Goal: Obtain resource: Download file/media

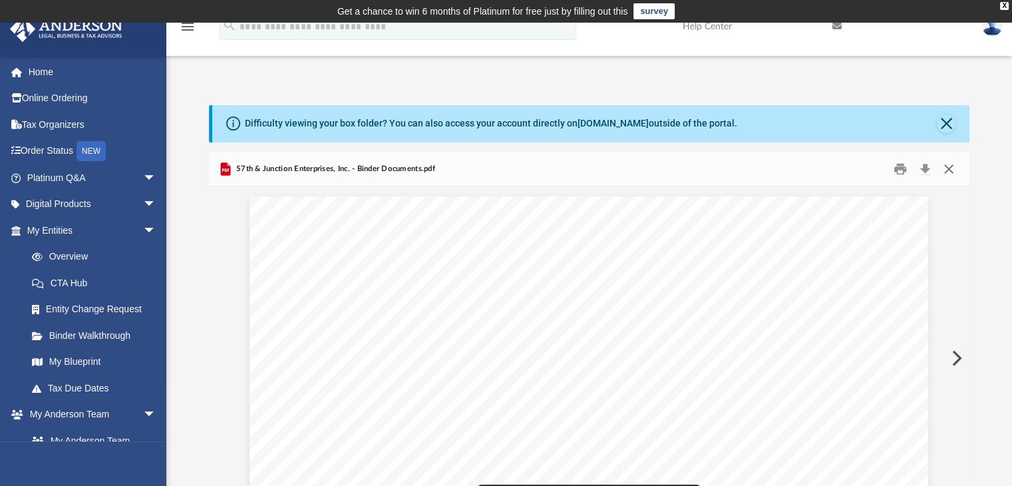
click at [950, 167] on button "Close" at bounding box center [949, 168] width 24 height 21
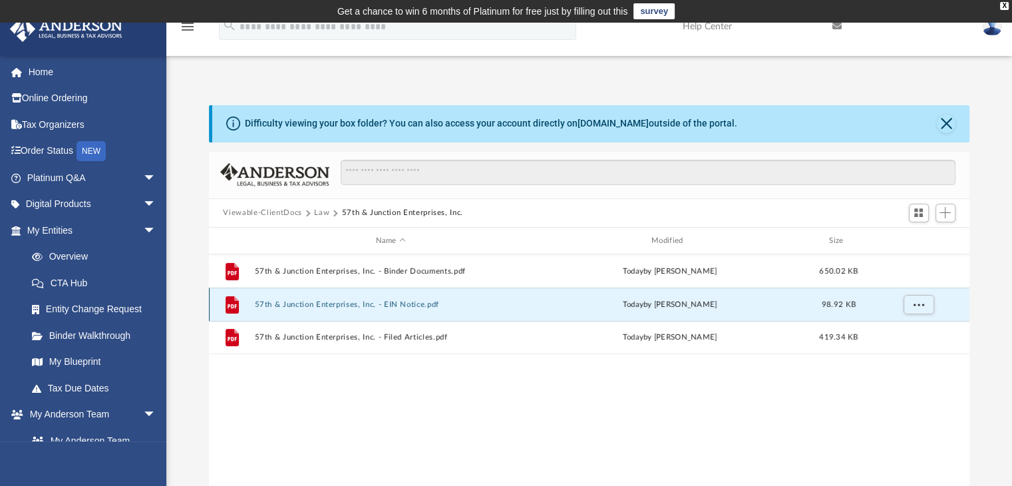
click at [365, 304] on button "57th & Junction Enterprises, Inc. - EIN Notice.pdf" at bounding box center [390, 304] width 273 height 9
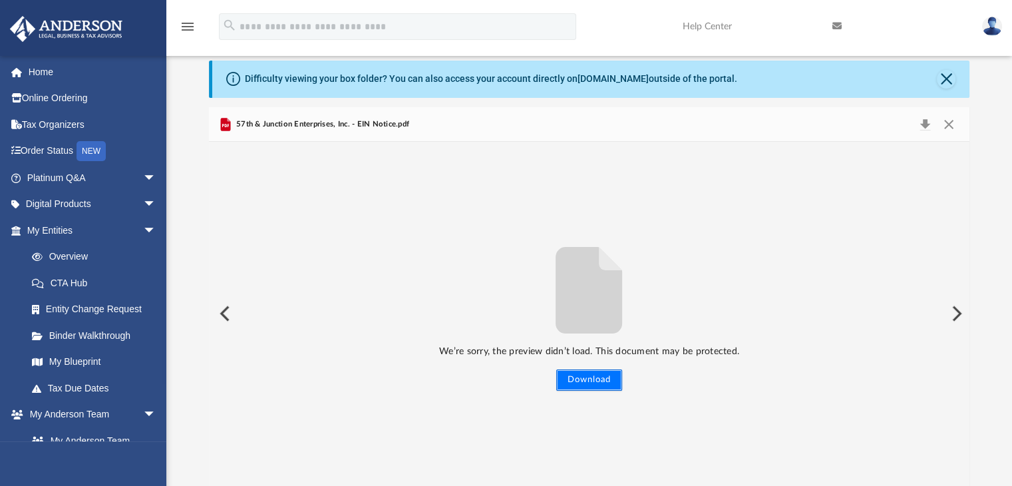
click at [606, 376] on button "Download" at bounding box center [589, 379] width 66 height 21
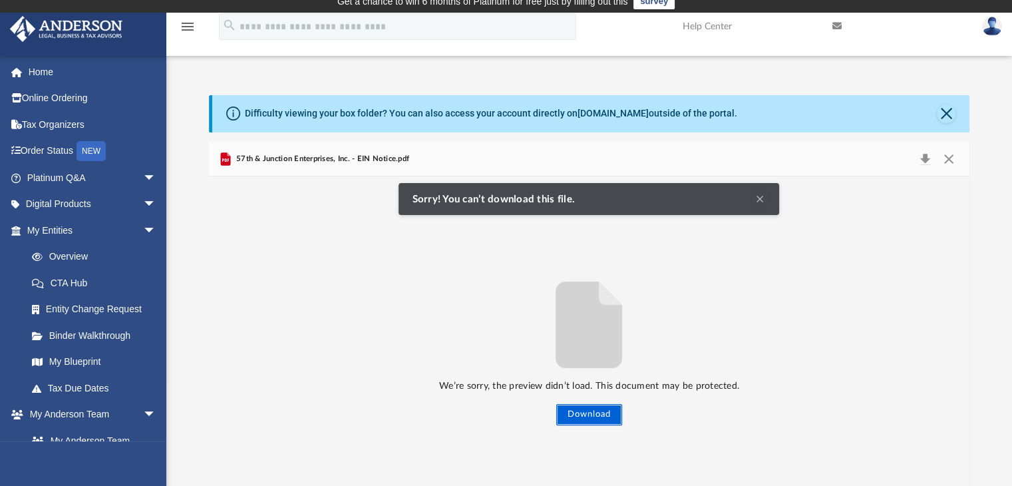
scroll to position [0, 0]
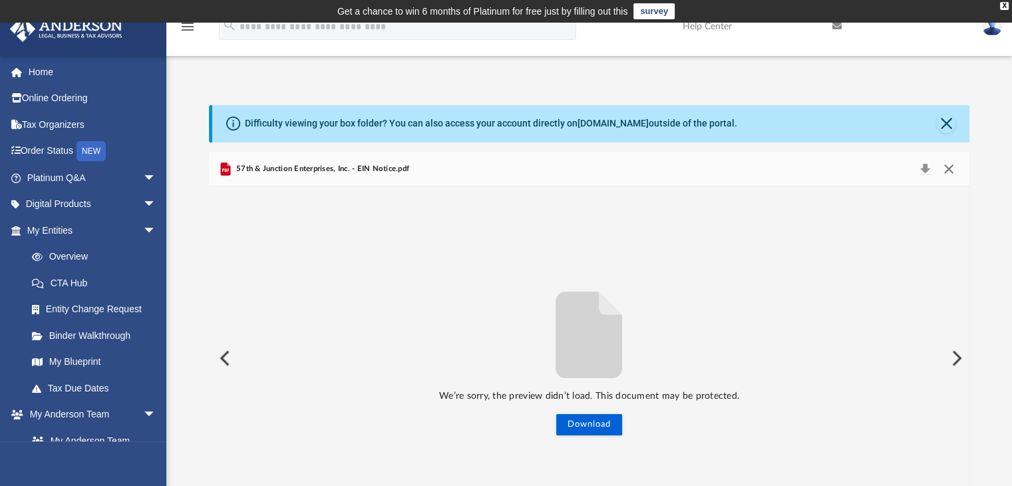
click at [952, 168] on button "Close" at bounding box center [949, 169] width 24 height 19
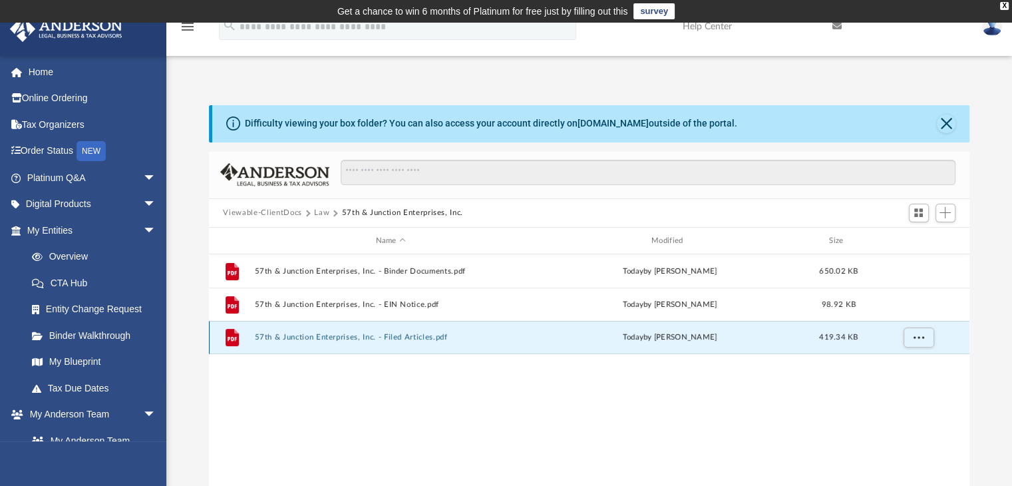
click at [397, 339] on button "57th & Junction Enterprises, Inc. - Filed Articles.pdf" at bounding box center [390, 337] width 273 height 9
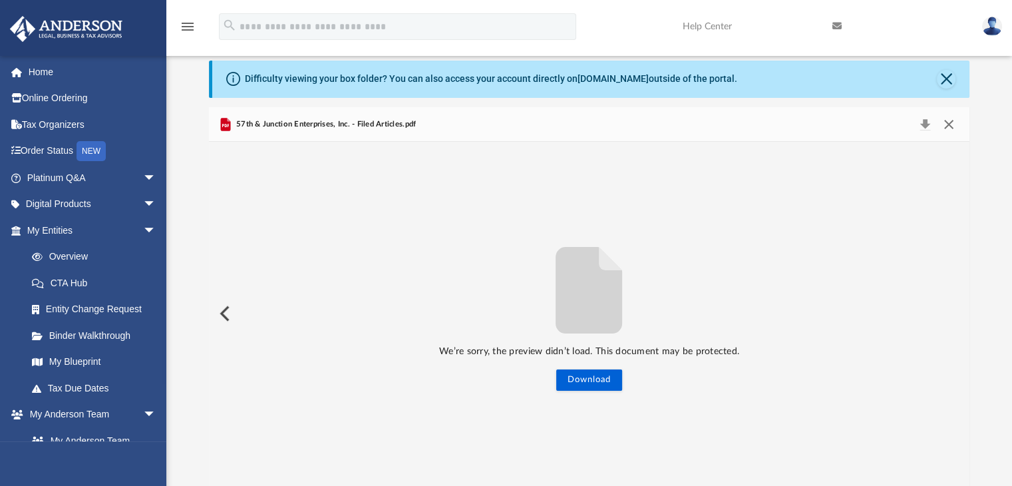
click at [948, 125] on button "Close" at bounding box center [949, 124] width 24 height 19
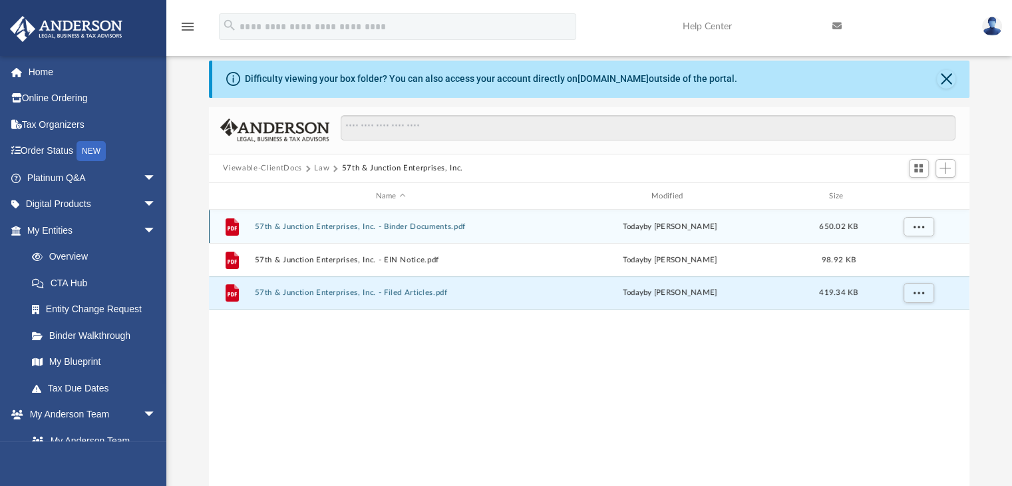
click at [314, 226] on button "57th & Junction Enterprises, Inc. - Binder Documents.pdf" at bounding box center [390, 226] width 273 height 9
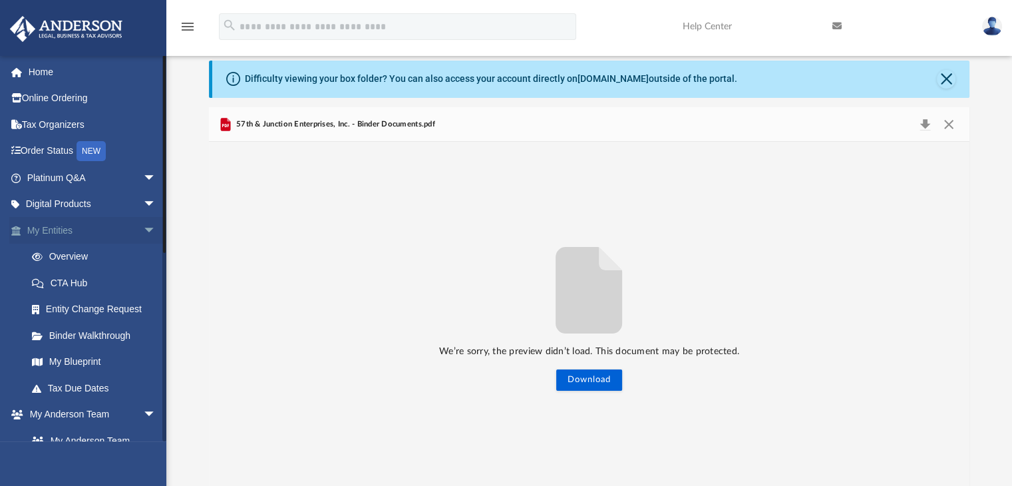
click at [143, 229] on span "arrow_drop_down" at bounding box center [156, 230] width 27 height 27
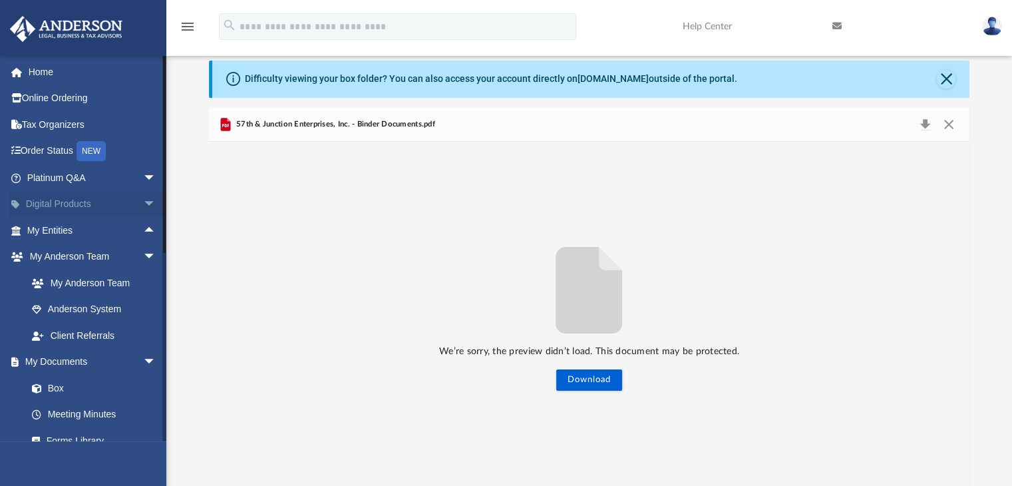
click at [143, 206] on span "arrow_drop_down" at bounding box center [156, 204] width 27 height 27
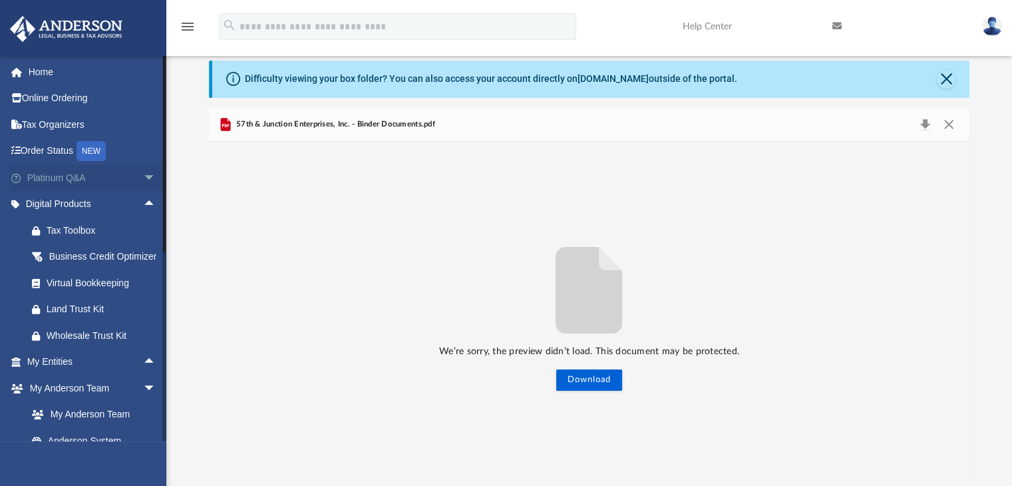
click at [143, 177] on span "arrow_drop_down" at bounding box center [156, 177] width 27 height 27
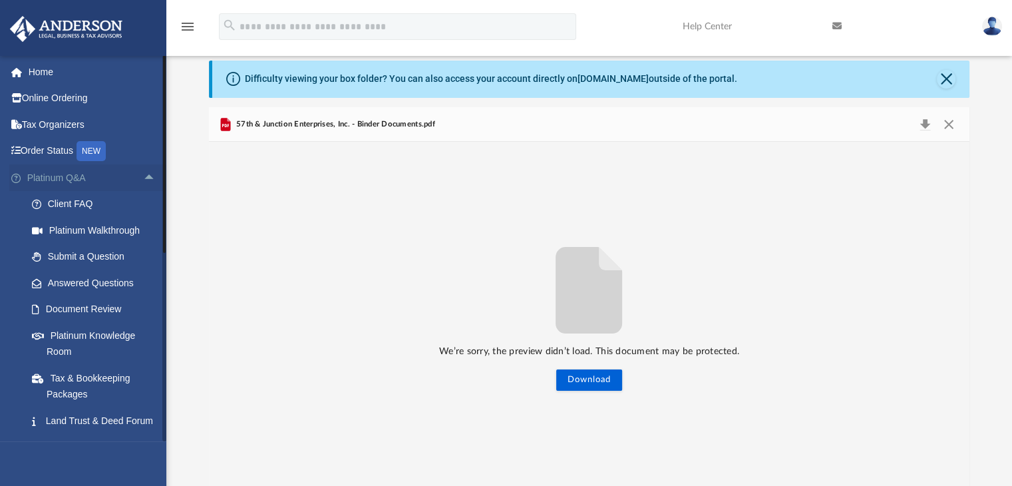
click at [143, 178] on span "arrow_drop_up" at bounding box center [156, 177] width 27 height 27
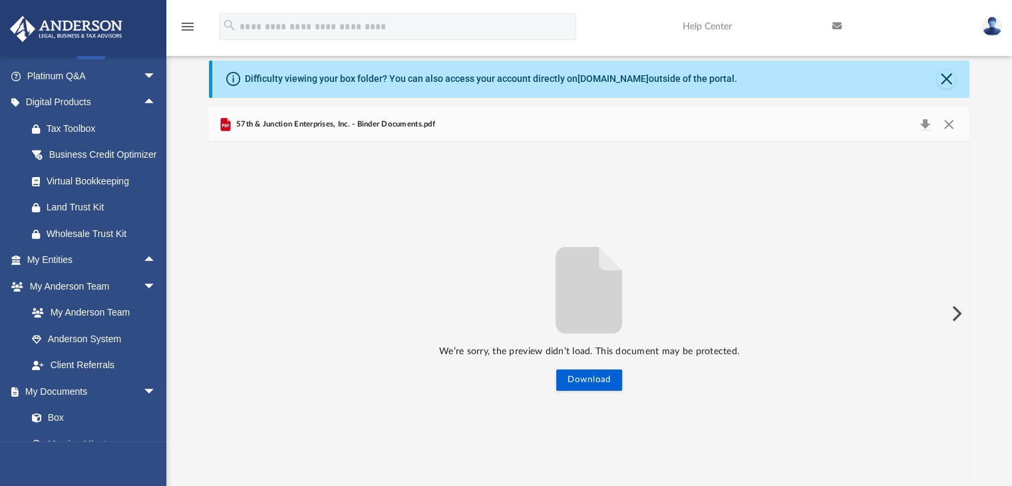
scroll to position [132, 0]
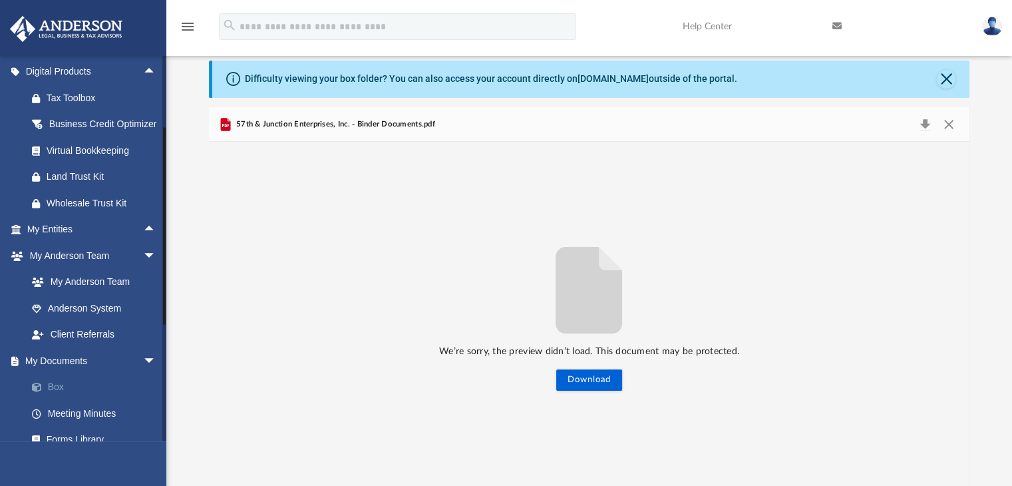
click at [49, 400] on link "Box" at bounding box center [98, 387] width 158 height 27
click at [143, 374] on span "arrow_drop_down" at bounding box center [156, 360] width 27 height 27
click at [143, 375] on span "arrow_drop_up" at bounding box center [156, 360] width 27 height 27
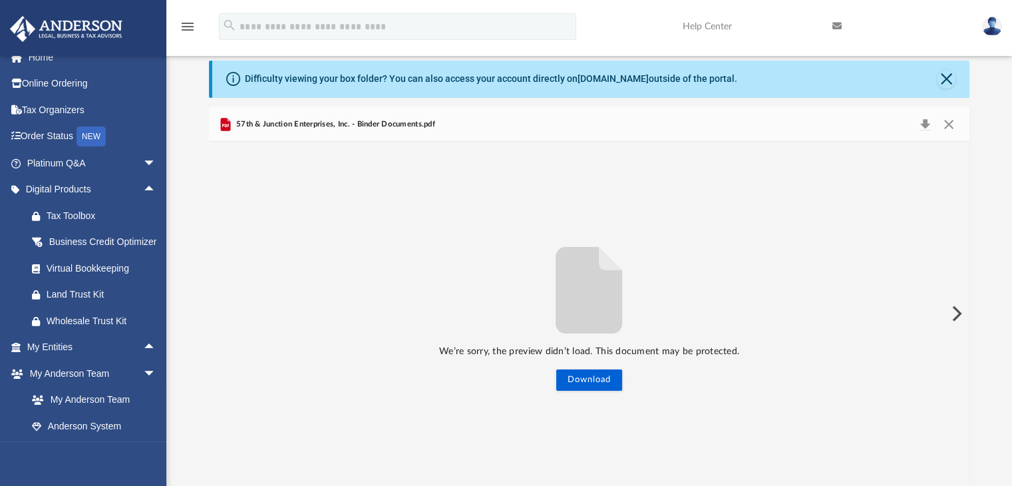
scroll to position [3, 0]
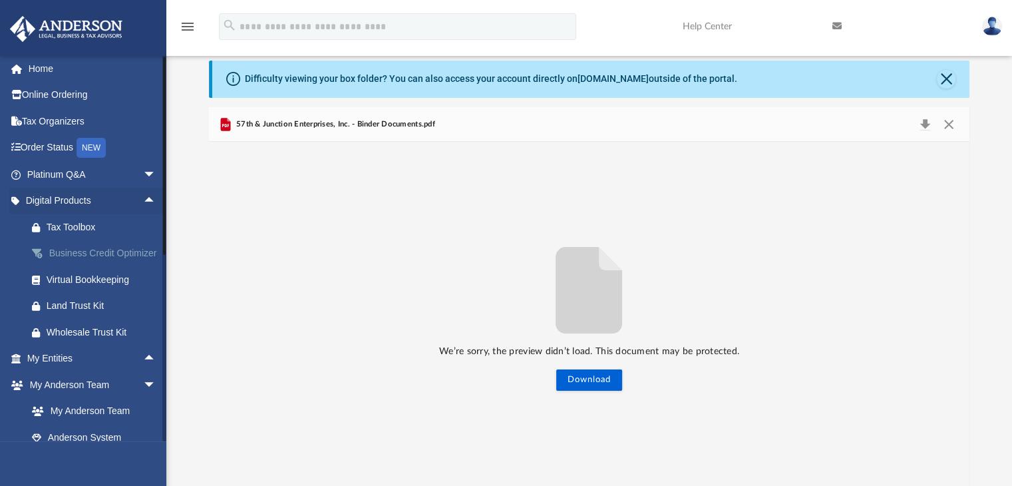
click at [71, 252] on div "Business Credit Optimizer" at bounding box center [103, 253] width 113 height 17
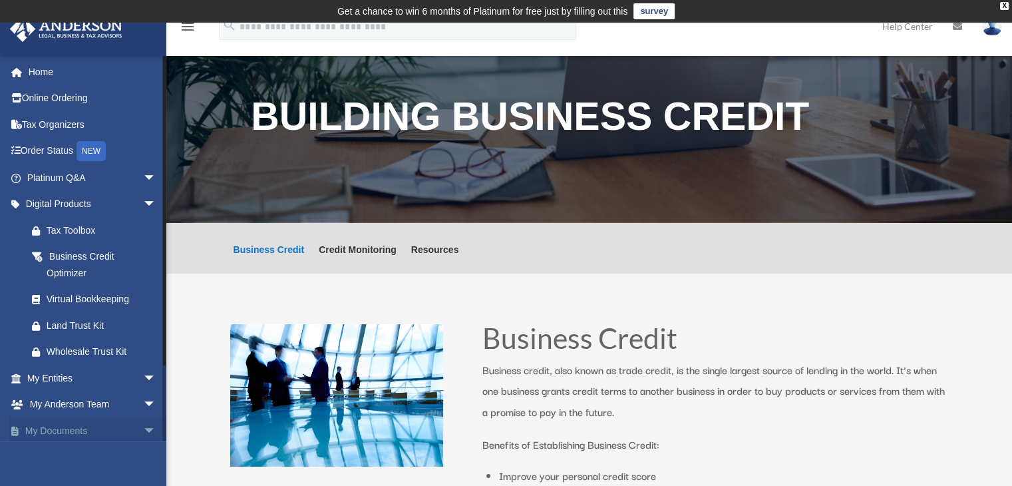
click at [143, 429] on span "arrow_drop_down" at bounding box center [156, 430] width 27 height 27
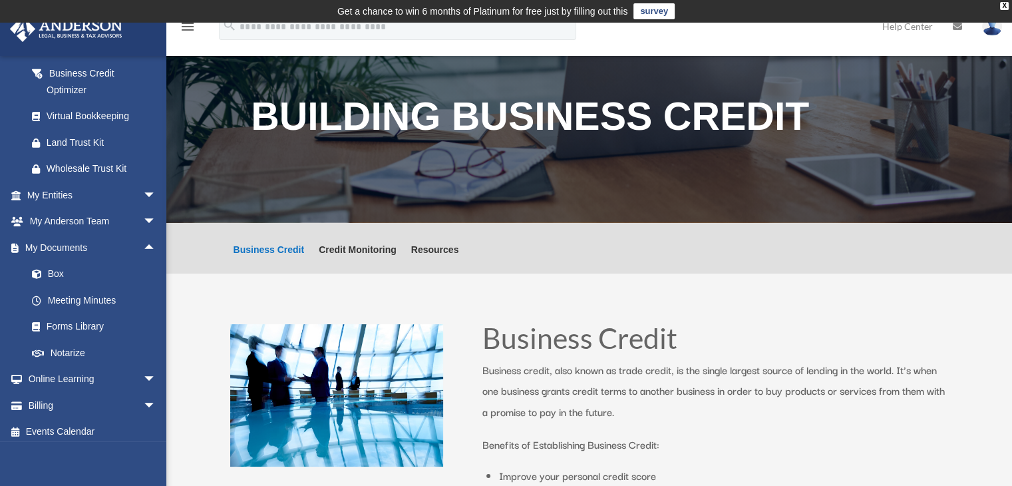
scroll to position [189, 0]
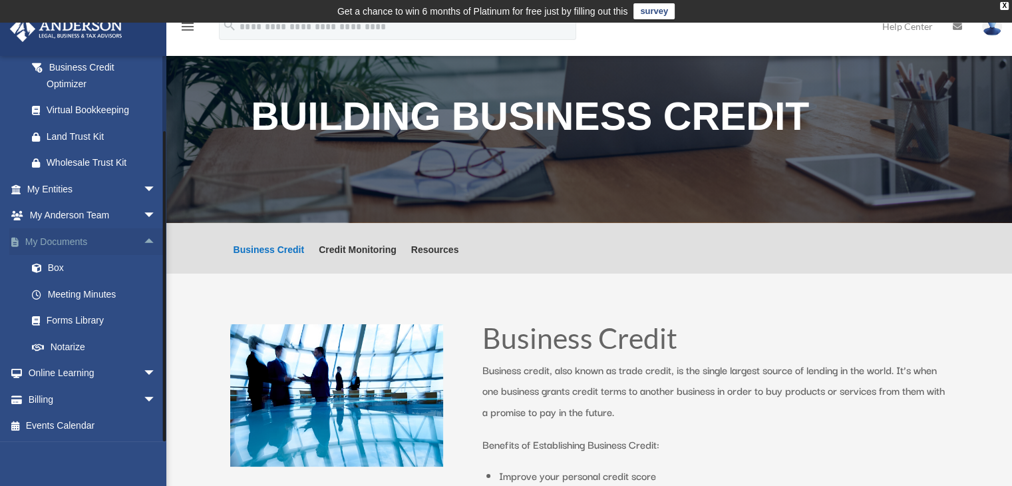
click at [143, 239] on span "arrow_drop_up" at bounding box center [156, 241] width 27 height 27
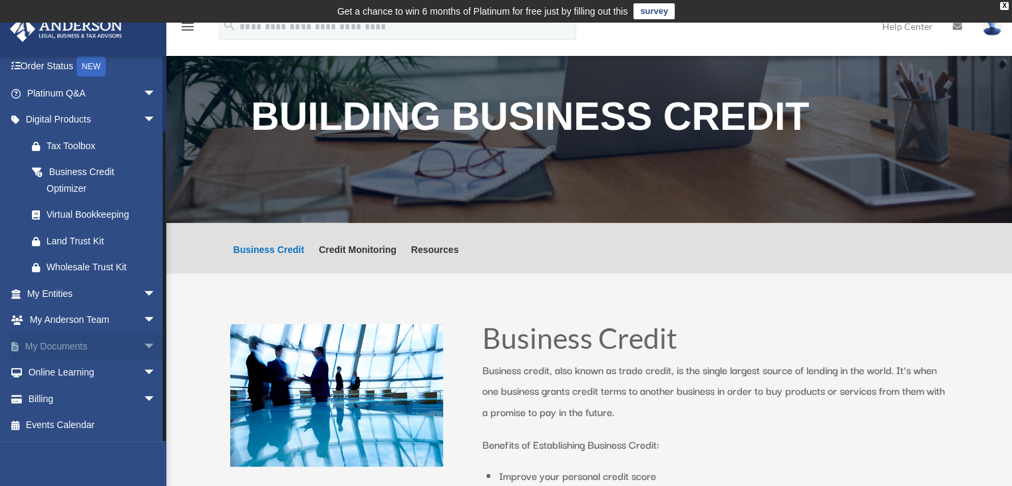
scroll to position [85, 0]
click at [143, 288] on span "arrow_drop_down" at bounding box center [156, 293] width 27 height 27
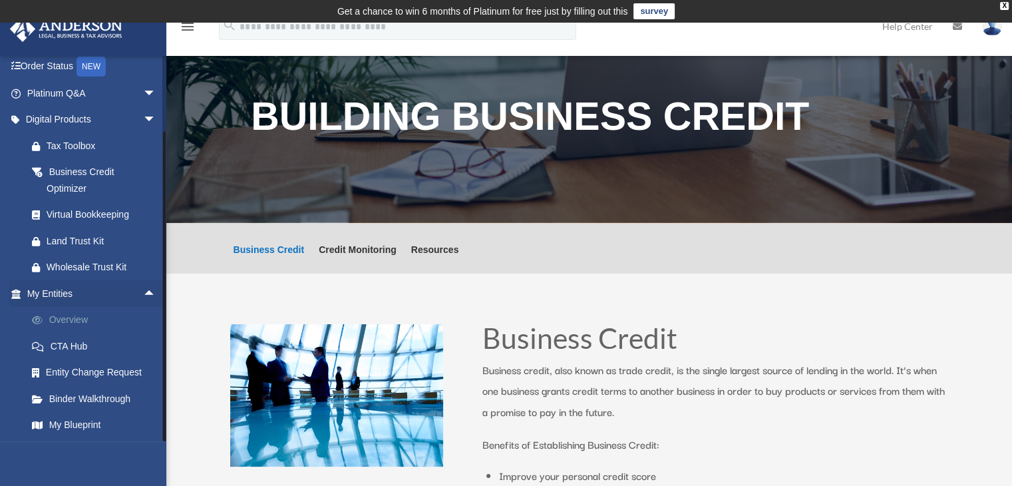
click at [74, 314] on link "Overview" at bounding box center [98, 320] width 158 height 27
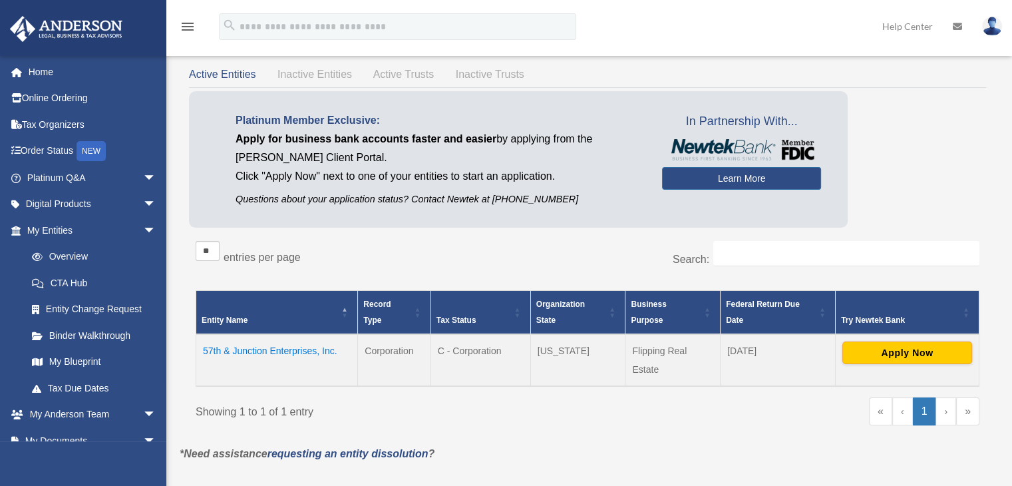
scroll to position [74, 0]
